Goal: Task Accomplishment & Management: Complete application form

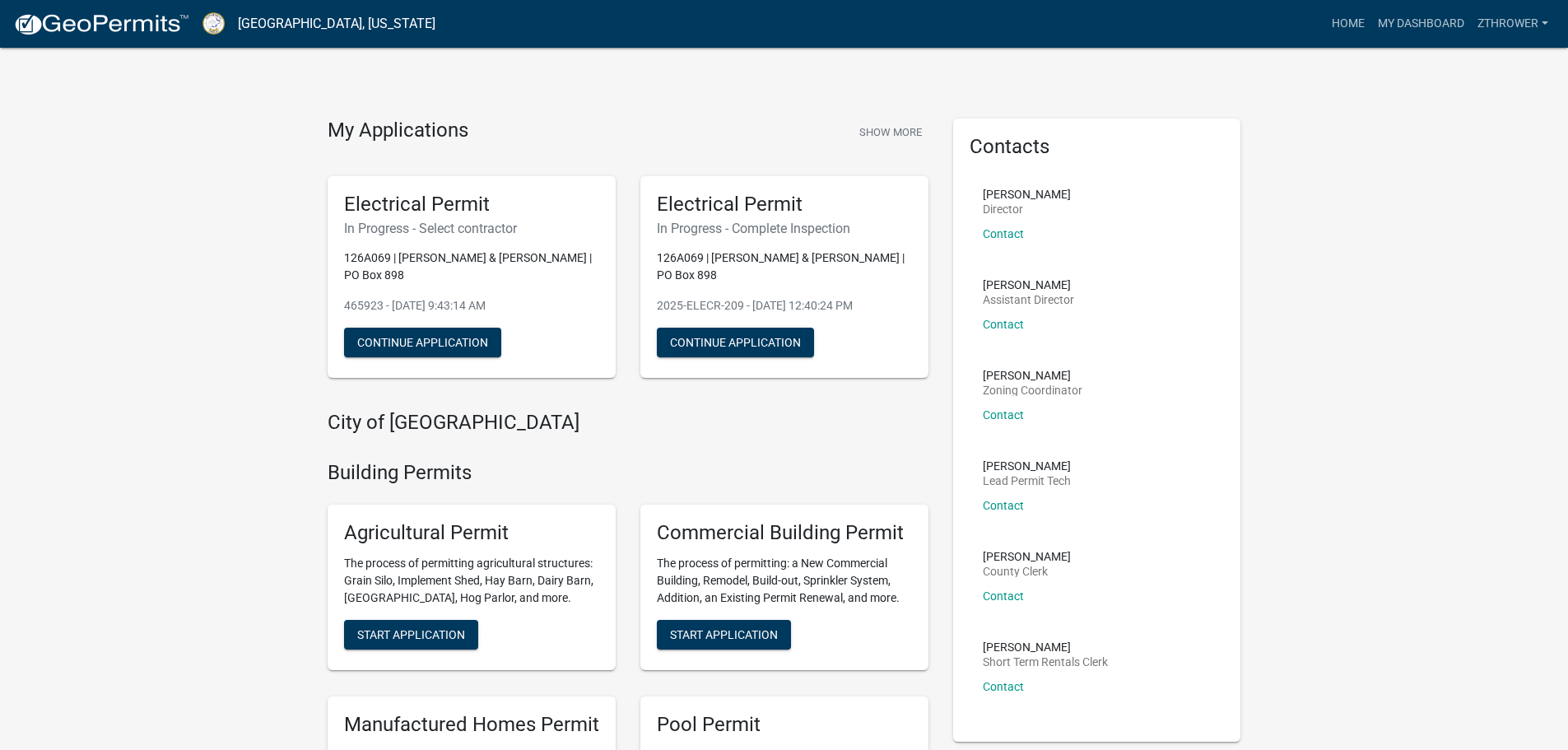
click at [721, 257] on p "126A069 | [PERSON_NAME] & [PERSON_NAME] | PO Box 898" at bounding box center [784, 266] width 255 height 34
click at [753, 326] on div "Electrical Permit In Progress - Complete Inspection 126A069 | [PERSON_NAME] & […" at bounding box center [784, 277] width 288 height 202
click at [744, 340] on button "Continue Application" at bounding box center [735, 342] width 157 height 30
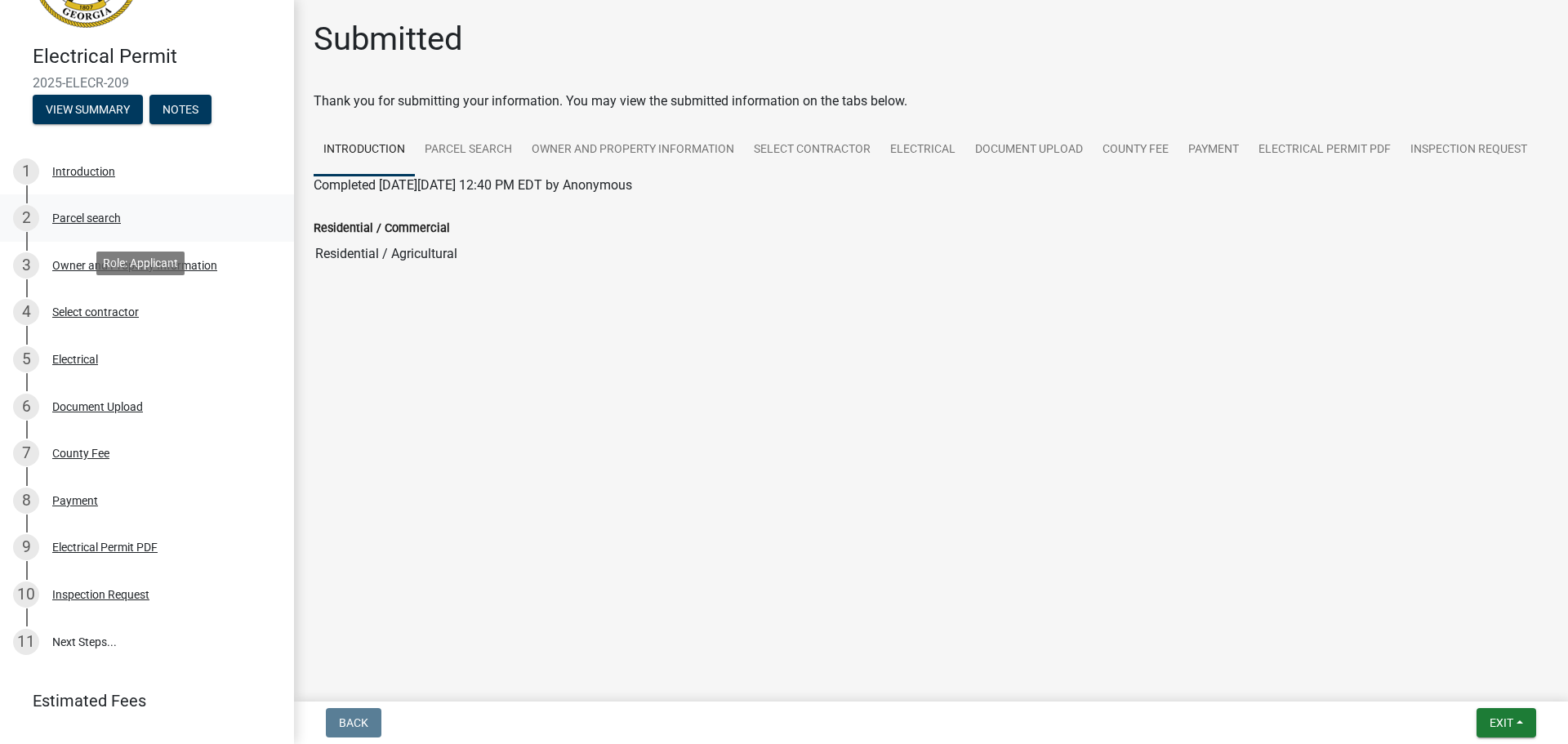
scroll to position [169, 0]
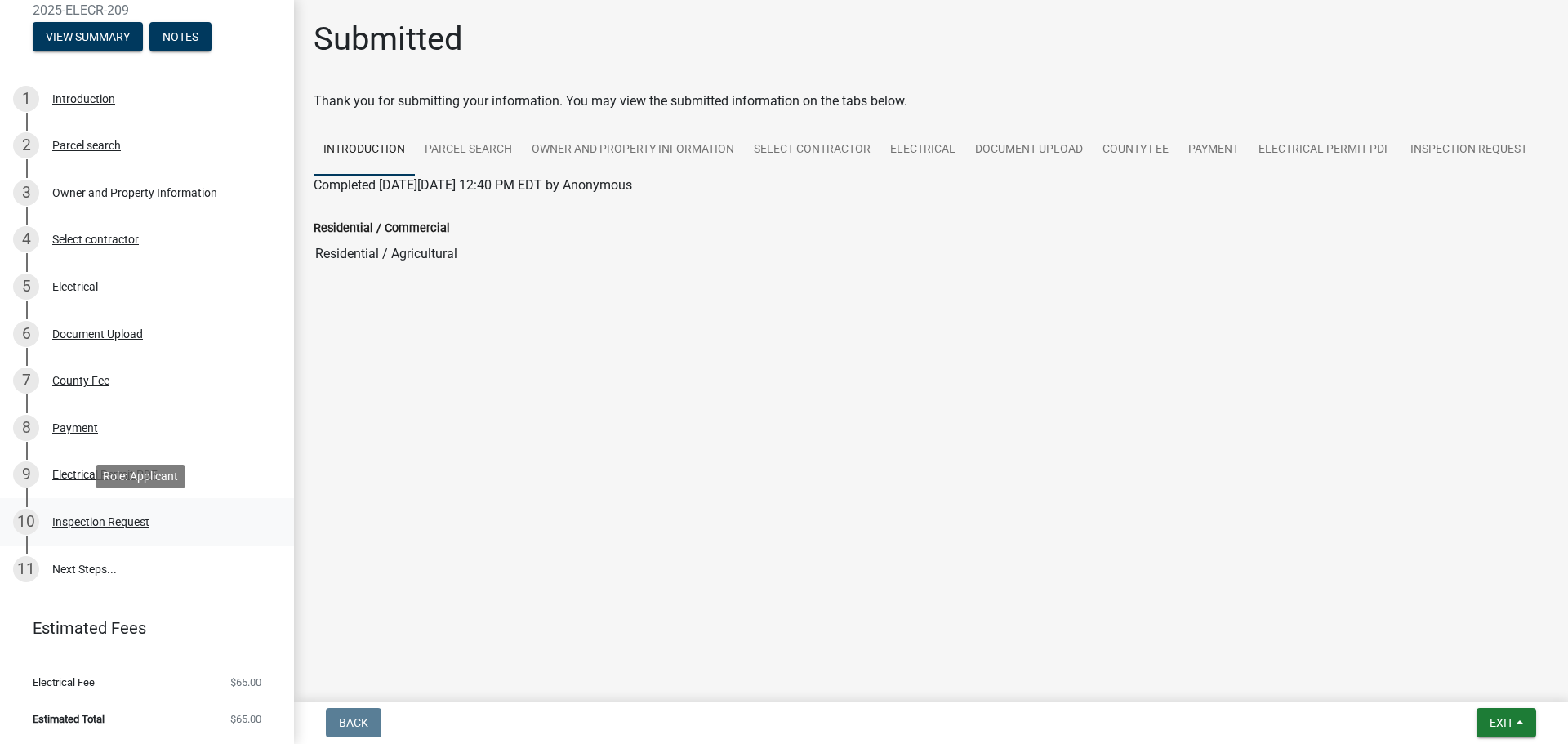
click at [97, 513] on div "10 Inspection Request" at bounding box center [141, 521] width 255 height 26
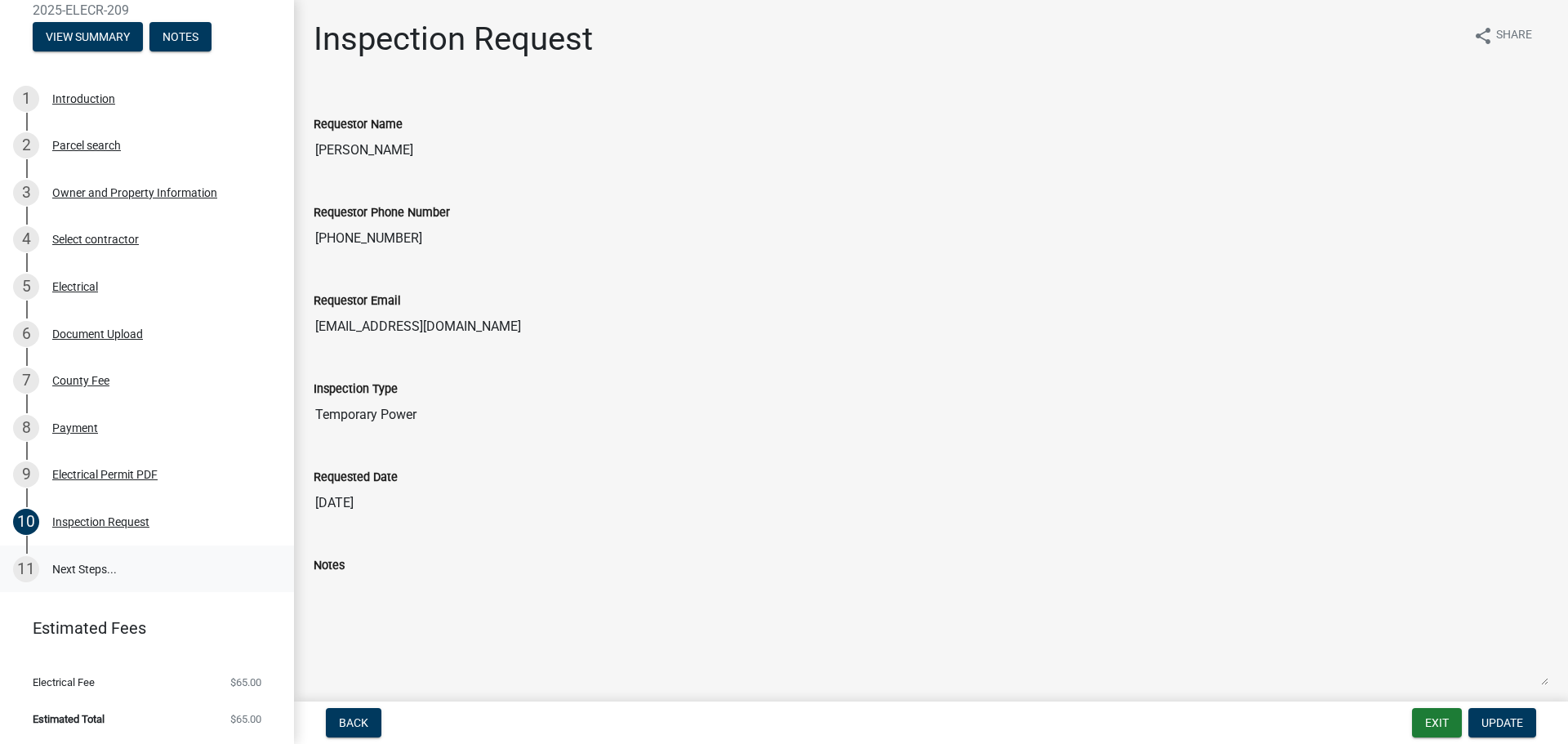
click at [96, 563] on link "11 Next Steps..." at bounding box center [147, 568] width 295 height 47
click at [1489, 717] on span "Update" at bounding box center [1502, 723] width 42 height 13
click at [1494, 722] on span "Update" at bounding box center [1502, 723] width 42 height 13
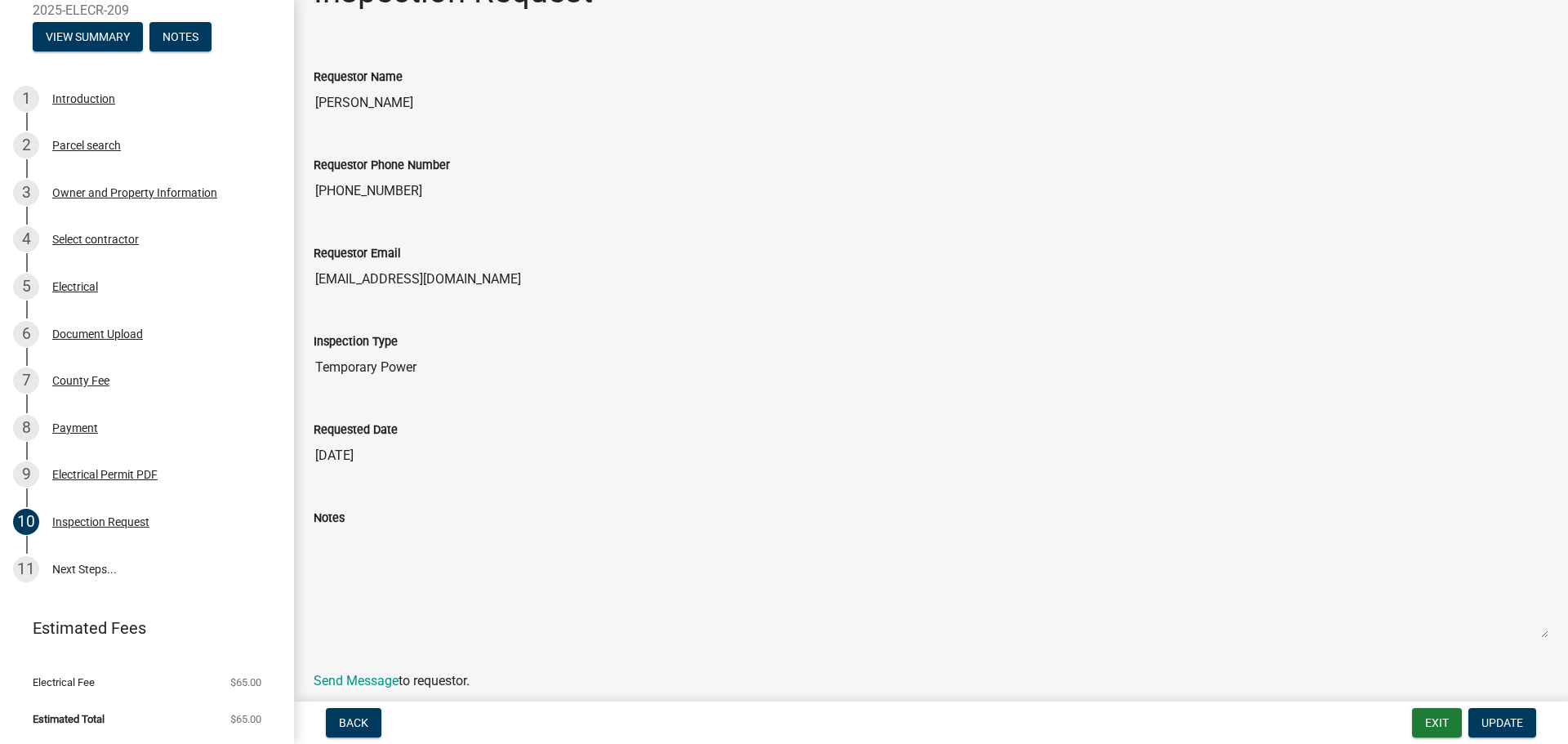
scroll to position [0, 0]
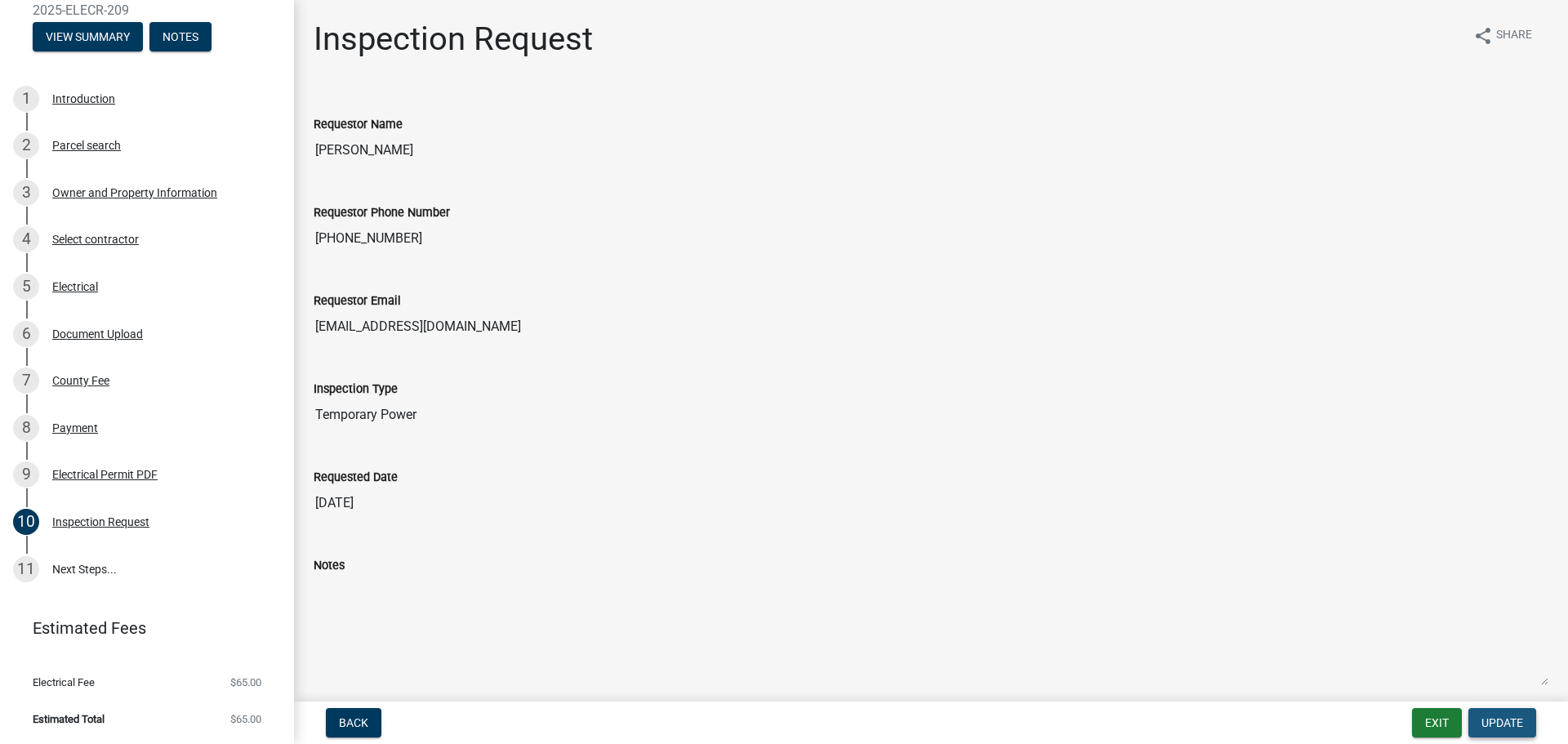
click at [1489, 719] on span "Update" at bounding box center [1502, 723] width 42 height 13
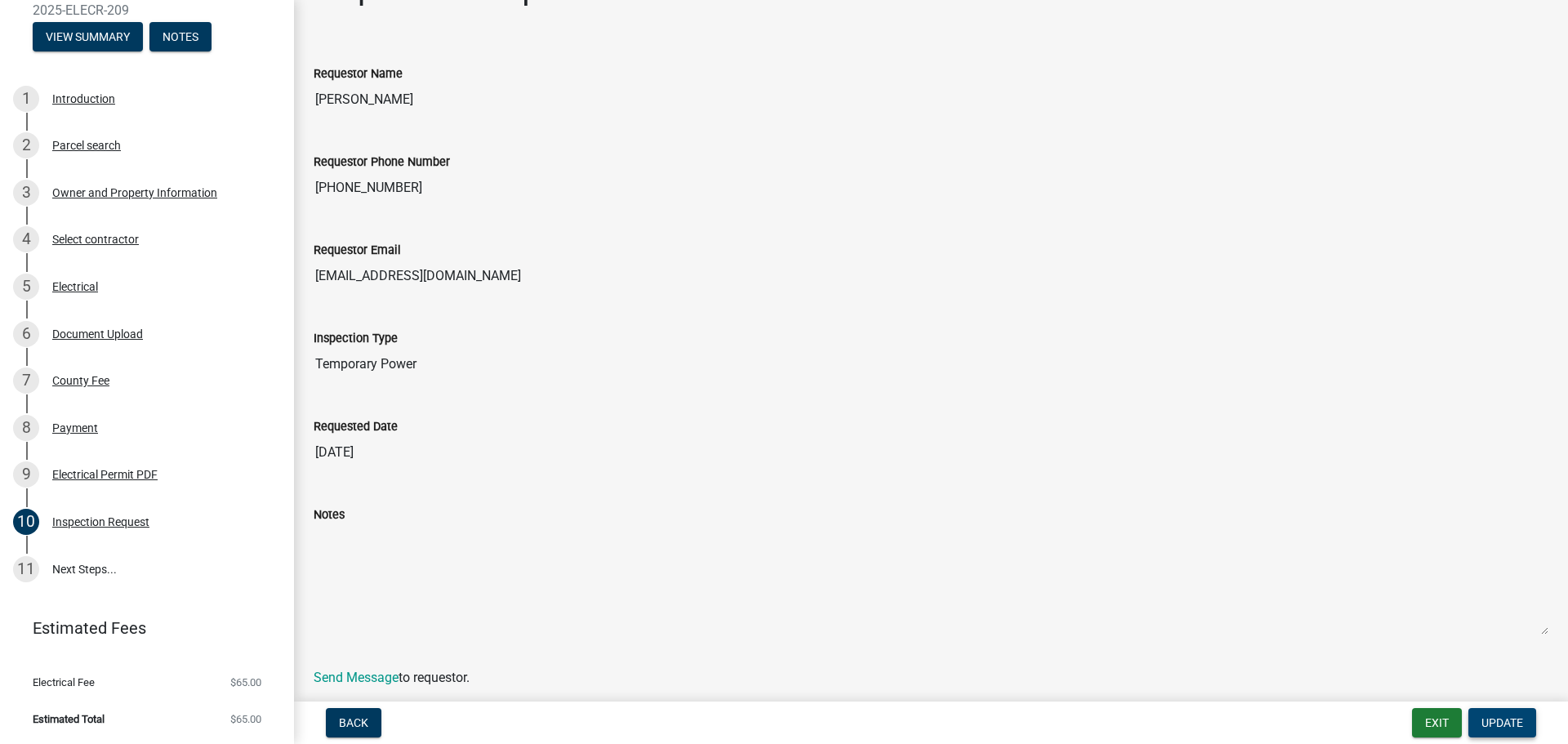
scroll to position [107, 0]
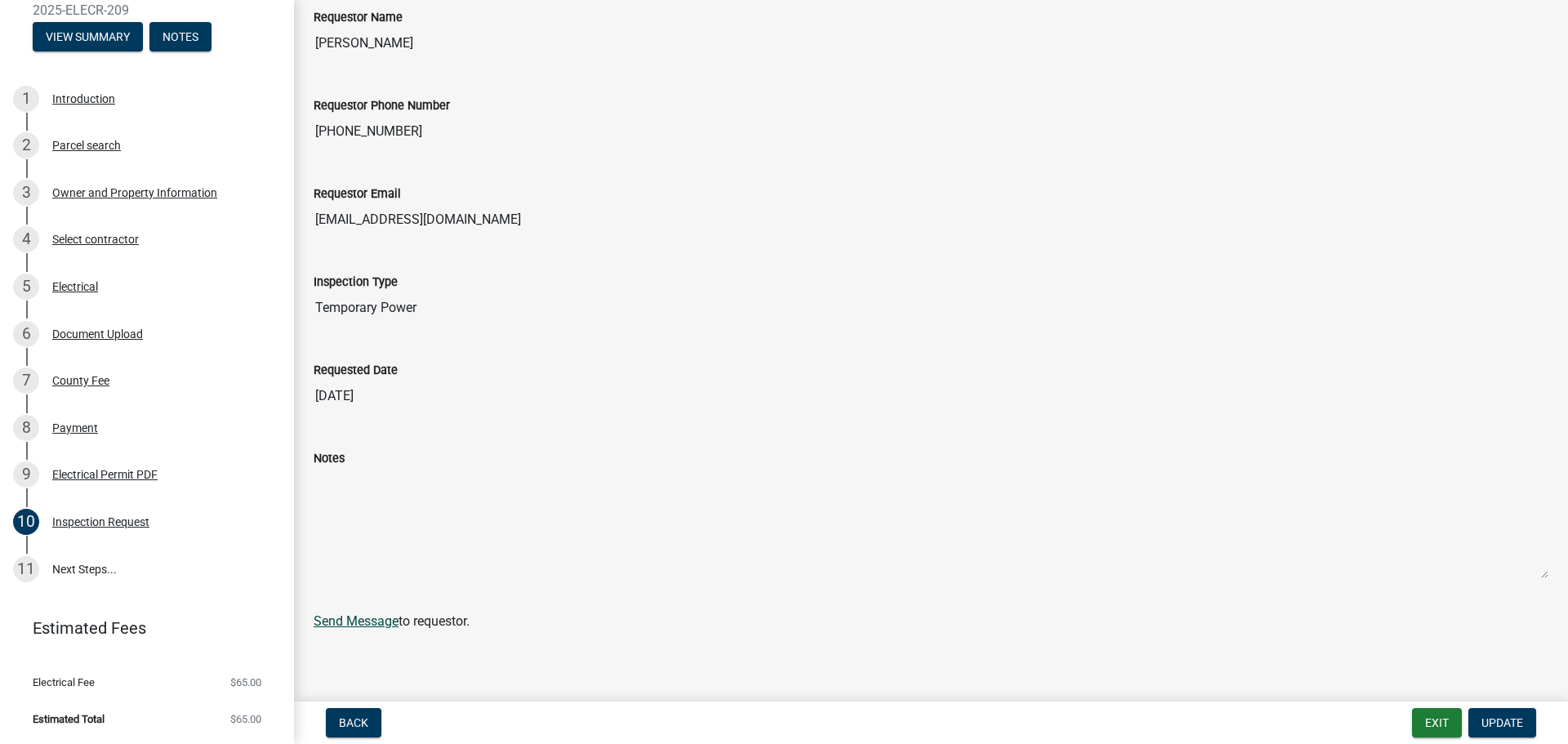
click at [361, 615] on link "Send Message" at bounding box center [355, 620] width 85 height 15
